Goal: Transaction & Acquisition: Obtain resource

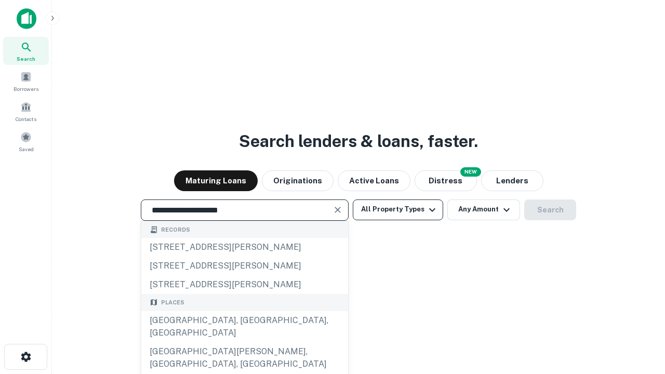
click at [244, 342] on div "[GEOGRAPHIC_DATA], [GEOGRAPHIC_DATA], [GEOGRAPHIC_DATA]" at bounding box center [244, 326] width 207 height 31
type input "**********"
click at [398, 209] on button "All Property Types" at bounding box center [398, 209] width 90 height 21
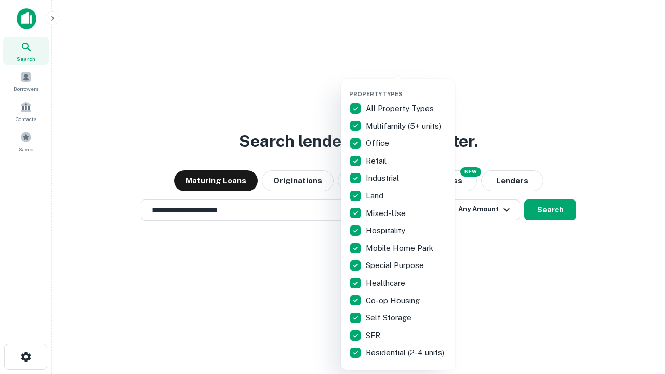
click at [406, 87] on button "button" at bounding box center [406, 87] width 114 height 1
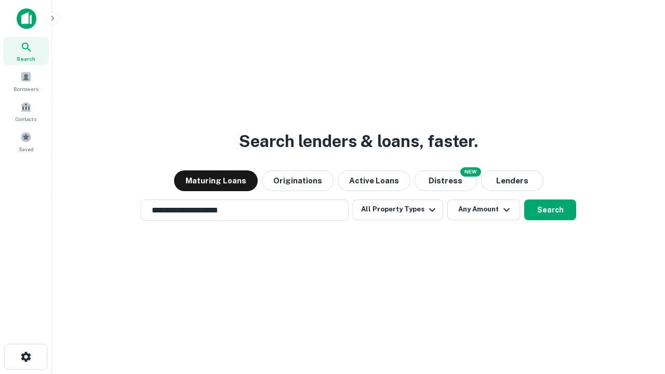
scroll to position [16, 0]
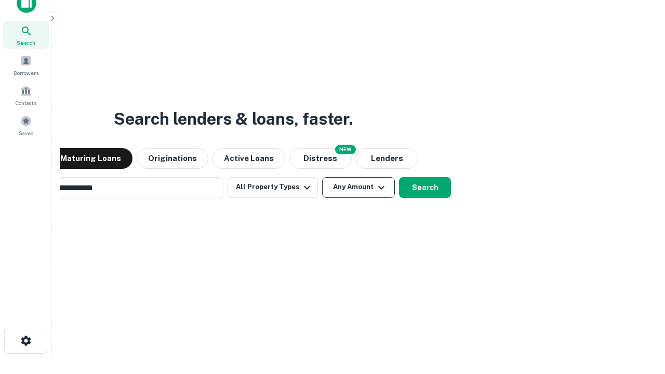
click at [322, 177] on button "Any Amount" at bounding box center [358, 187] width 73 height 21
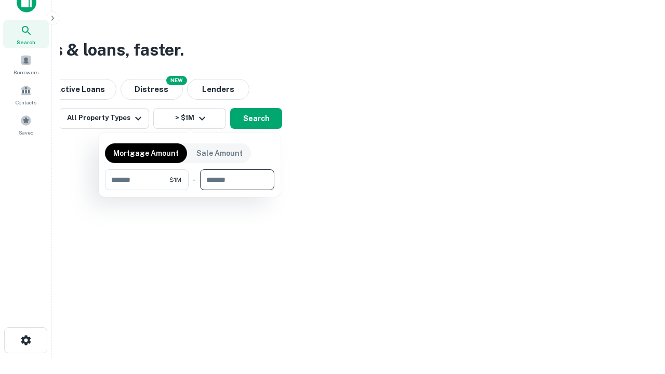
type input "*******"
click at [190, 190] on button "button" at bounding box center [189, 190] width 169 height 1
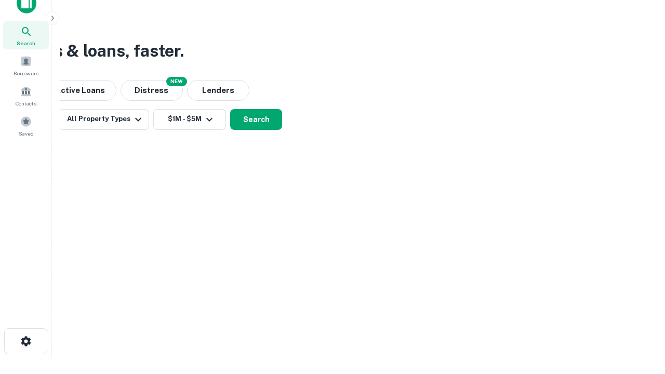
scroll to position [6, 192]
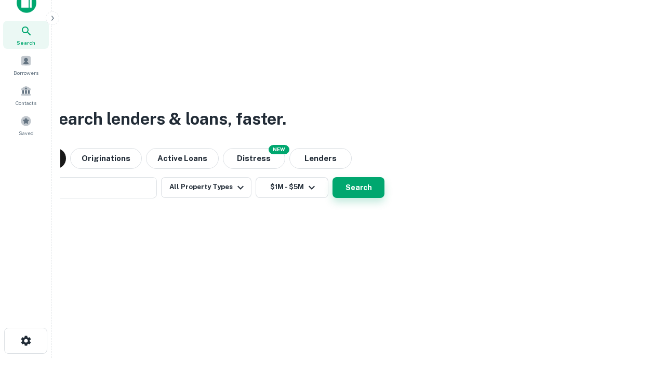
click at [332, 177] on button "Search" at bounding box center [358, 187] width 52 height 21
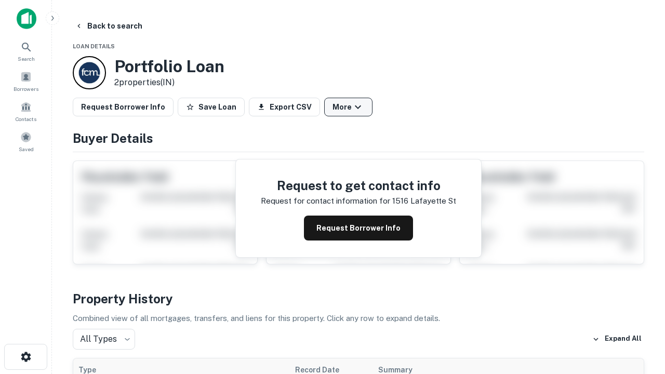
click at [348, 107] on button "More" at bounding box center [348, 107] width 48 height 19
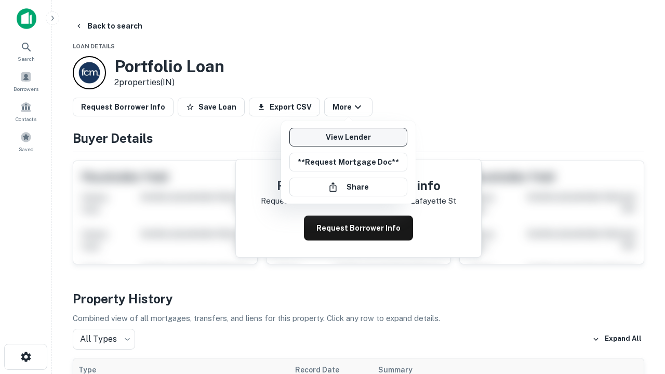
click at [348, 137] on link "View Lender" at bounding box center [348, 137] width 118 height 19
